Goal: Transaction & Acquisition: Purchase product/service

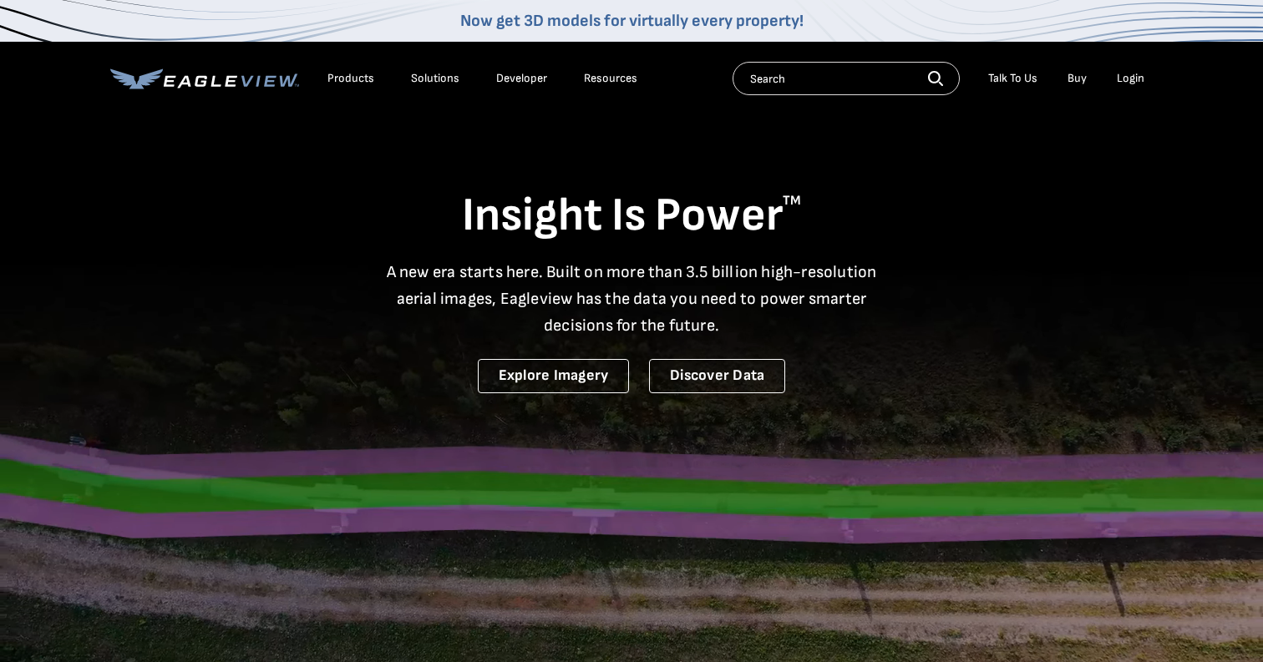
click at [1125, 86] on li "Login" at bounding box center [1130, 78] width 44 height 25
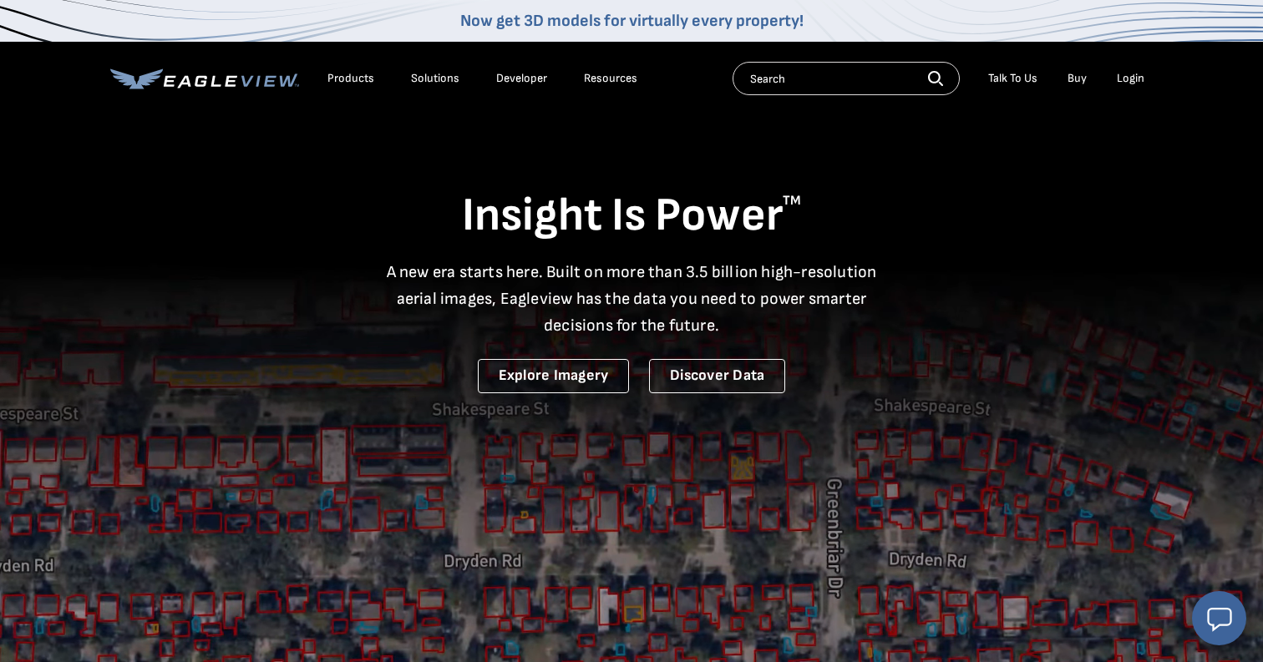
click at [1128, 75] on div "Login" at bounding box center [1131, 78] width 28 height 15
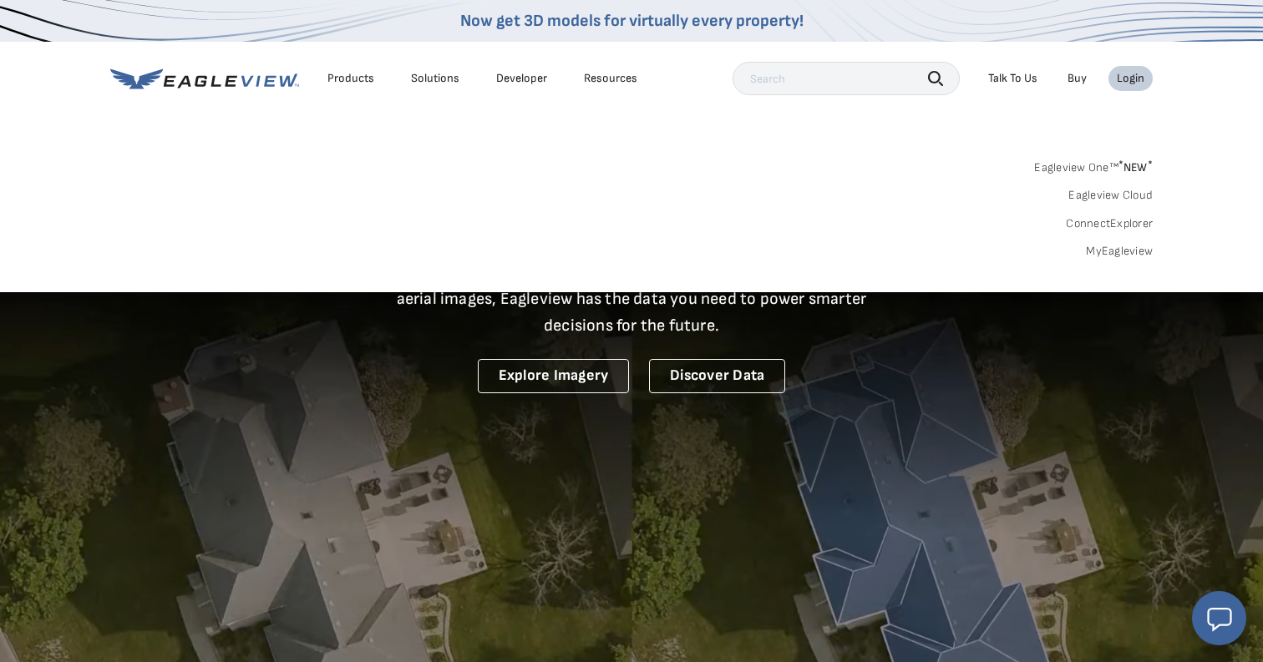
click at [1129, 251] on link "MyEagleview" at bounding box center [1119, 251] width 67 height 15
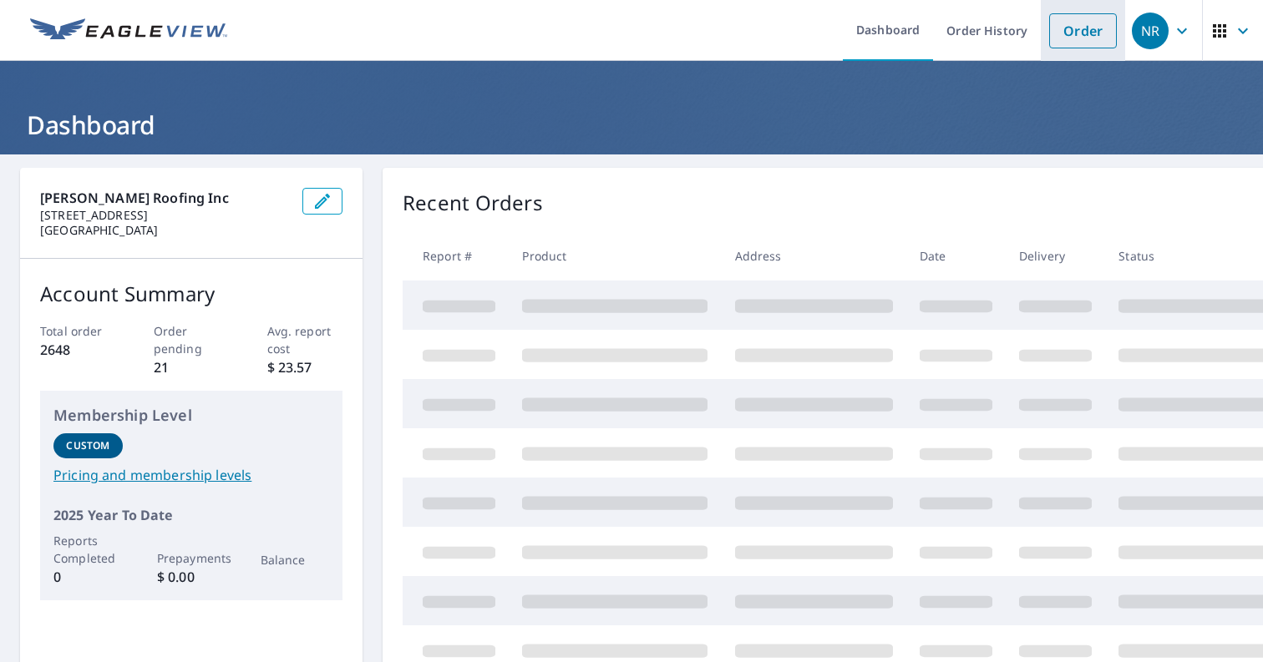
click at [1083, 45] on link "Order" at bounding box center [1083, 30] width 68 height 35
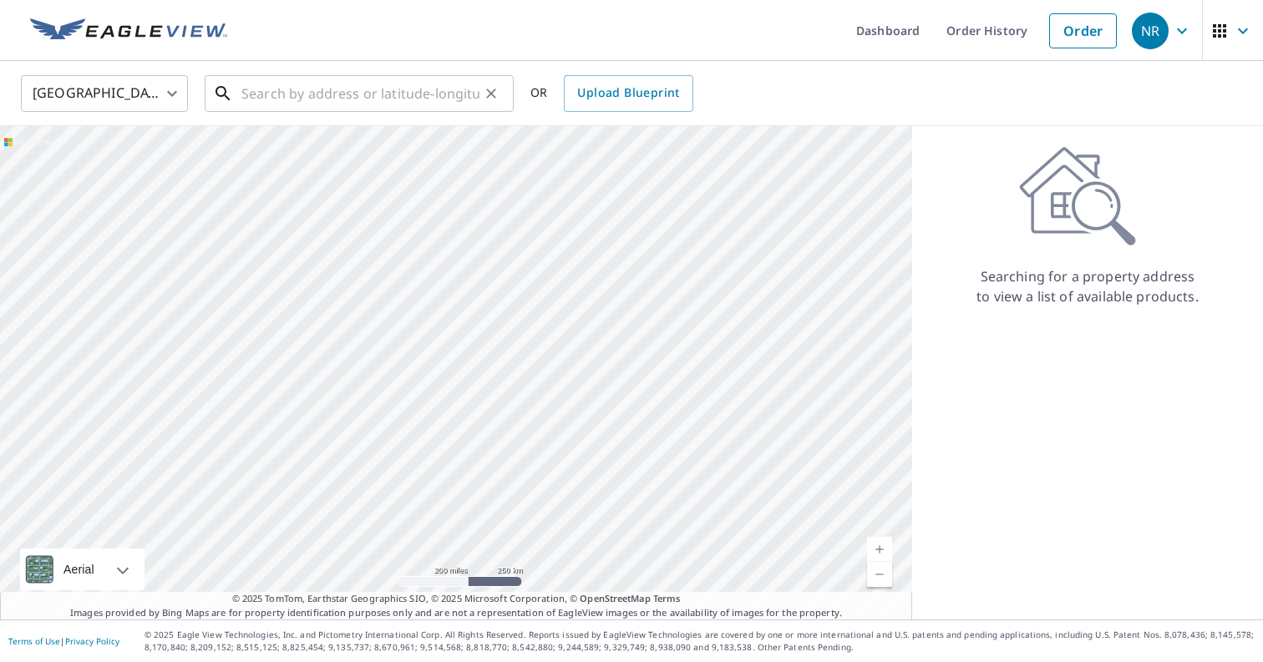
click at [381, 90] on input "text" at bounding box center [360, 93] width 238 height 47
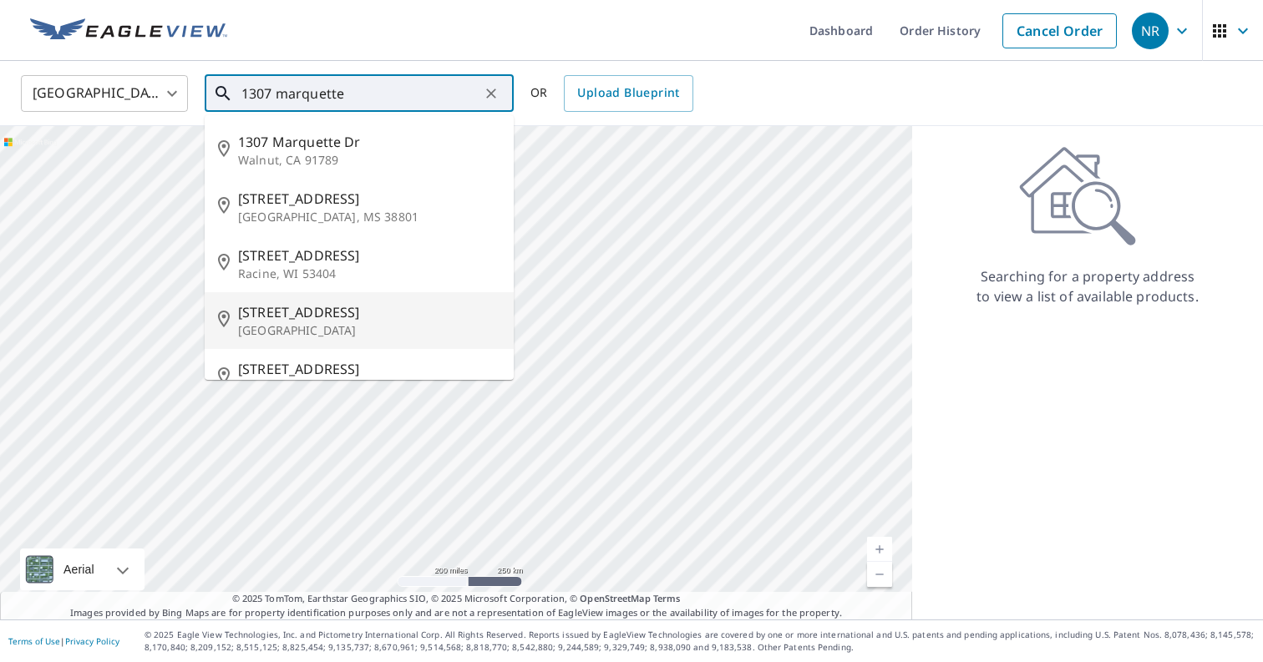
click at [398, 322] on p "Eau Claire, WI 54703" at bounding box center [369, 330] width 262 height 17
type input "1307 Marquette St Eau Claire, WI 54703"
